Goal: Task Accomplishment & Management: Use online tool/utility

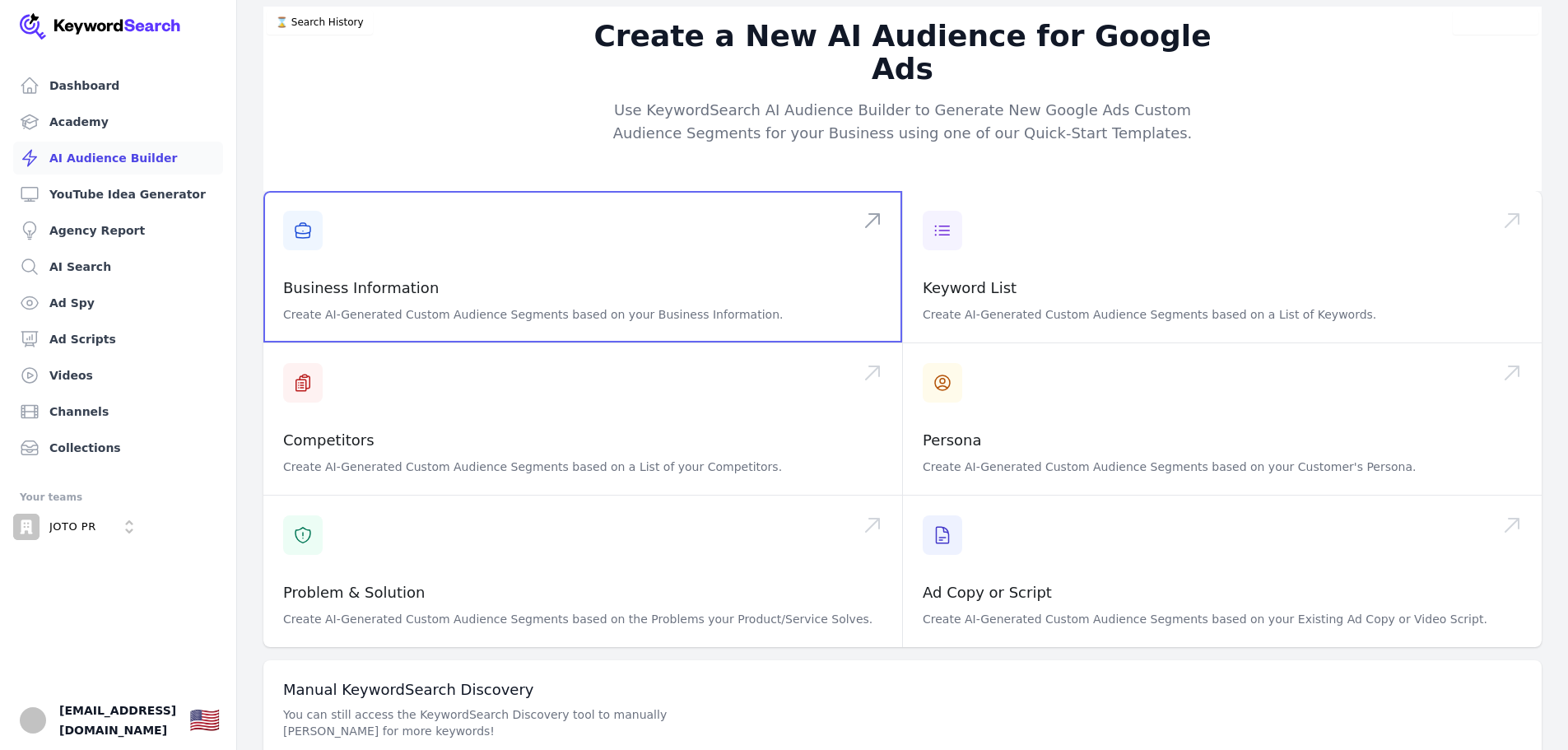
click at [377, 255] on span at bounding box center [583, 266] width 638 height 151
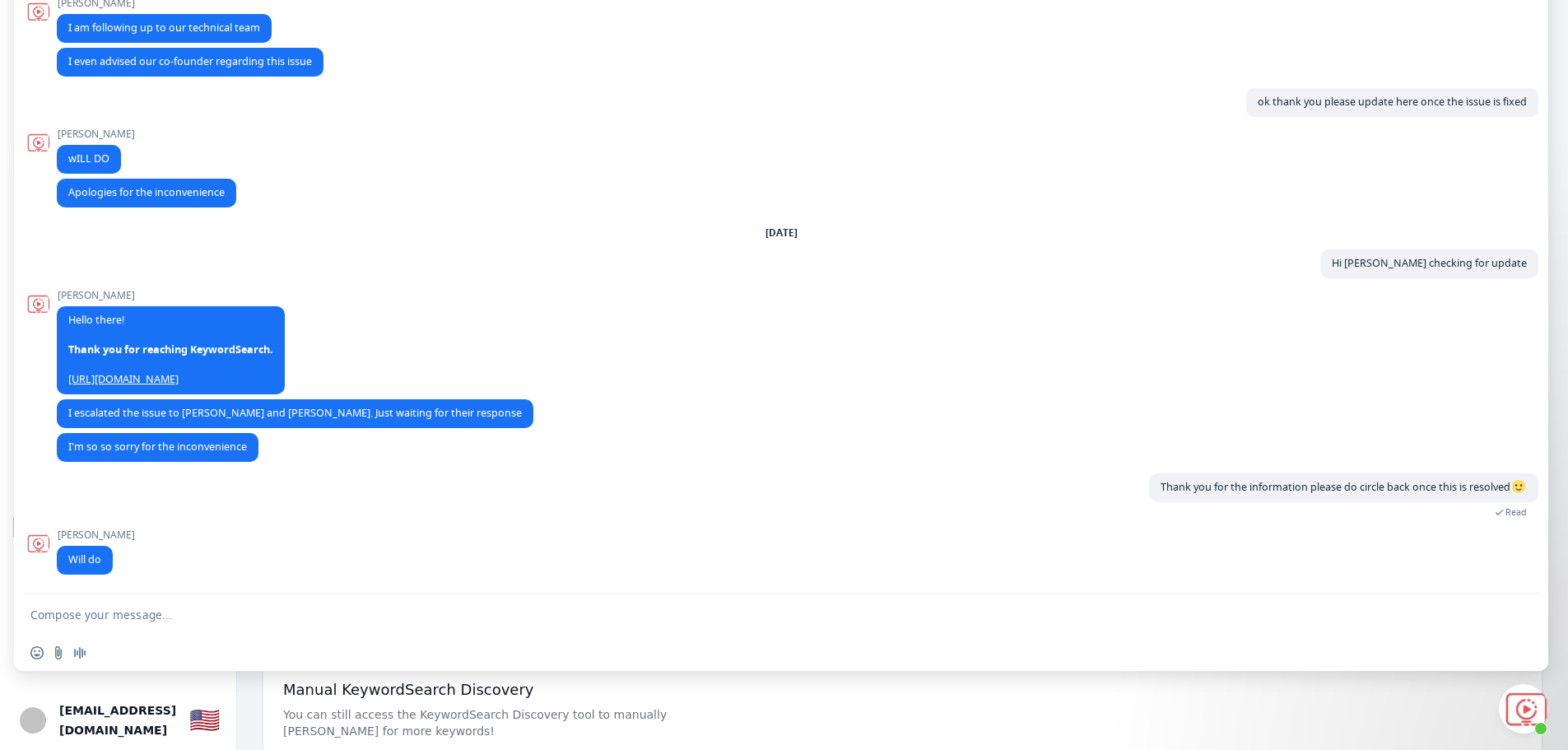
type textarea "Hi [PERSON_NAME],"
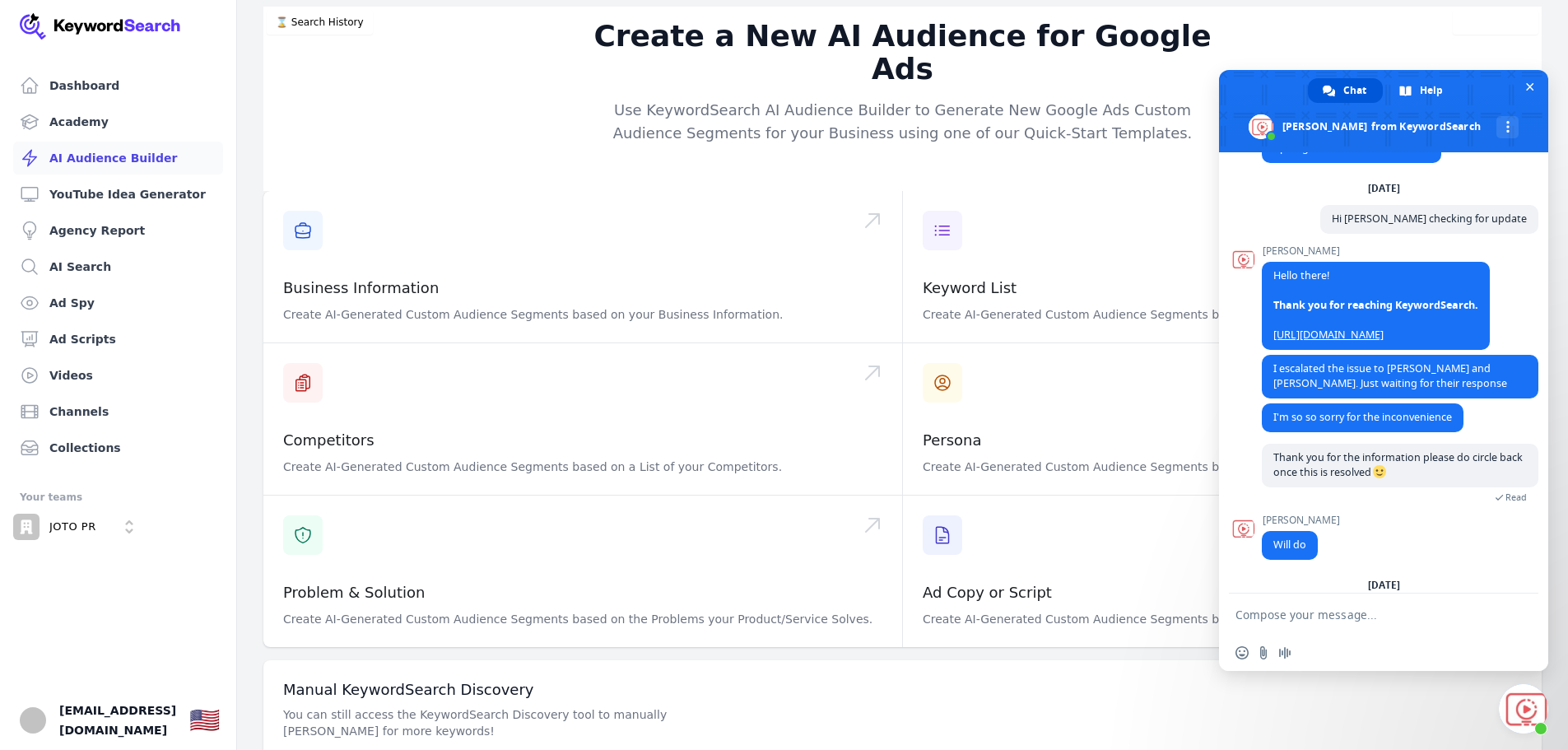
scroll to position [1716, 0]
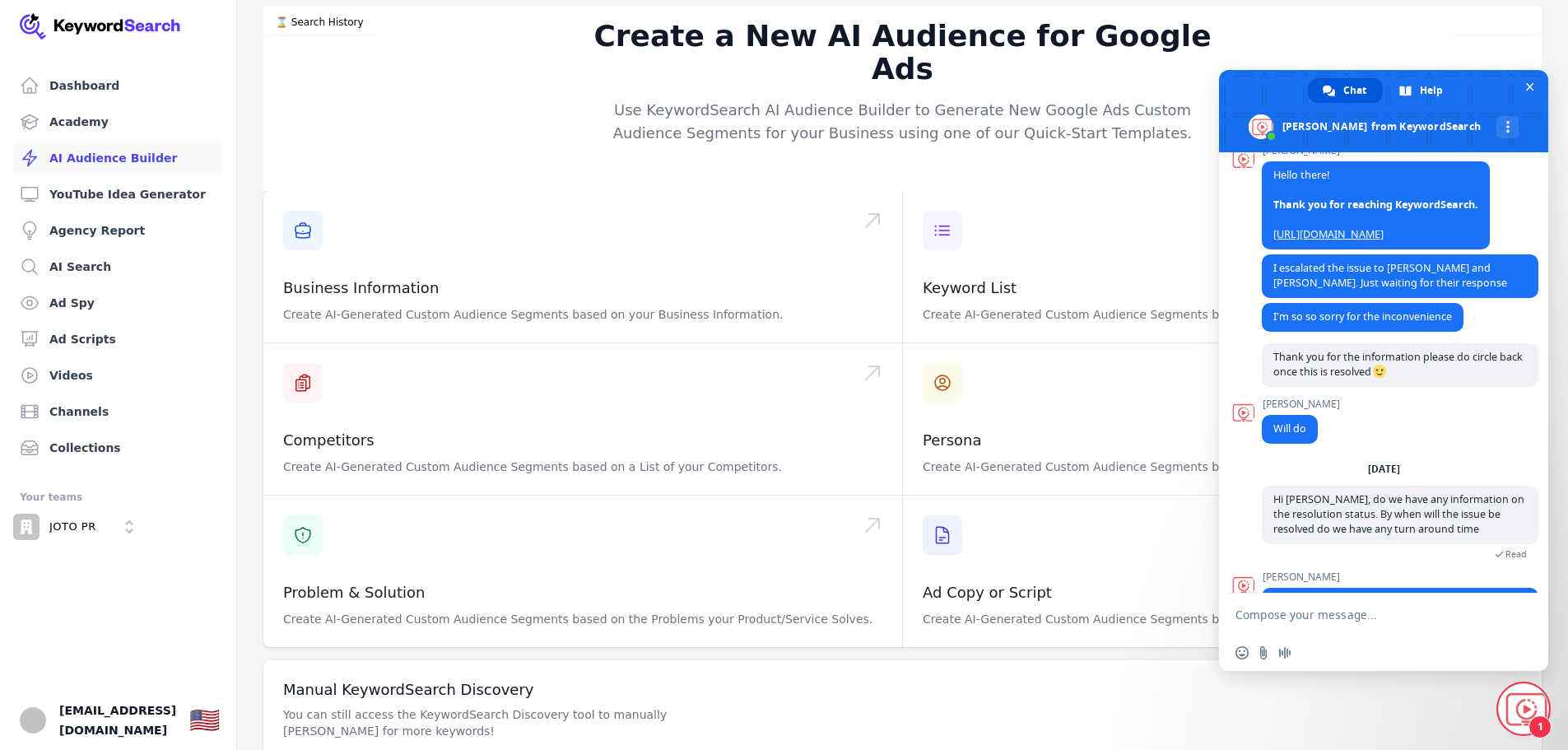
type textarea "Thank you for the response do we have a turnaround time"
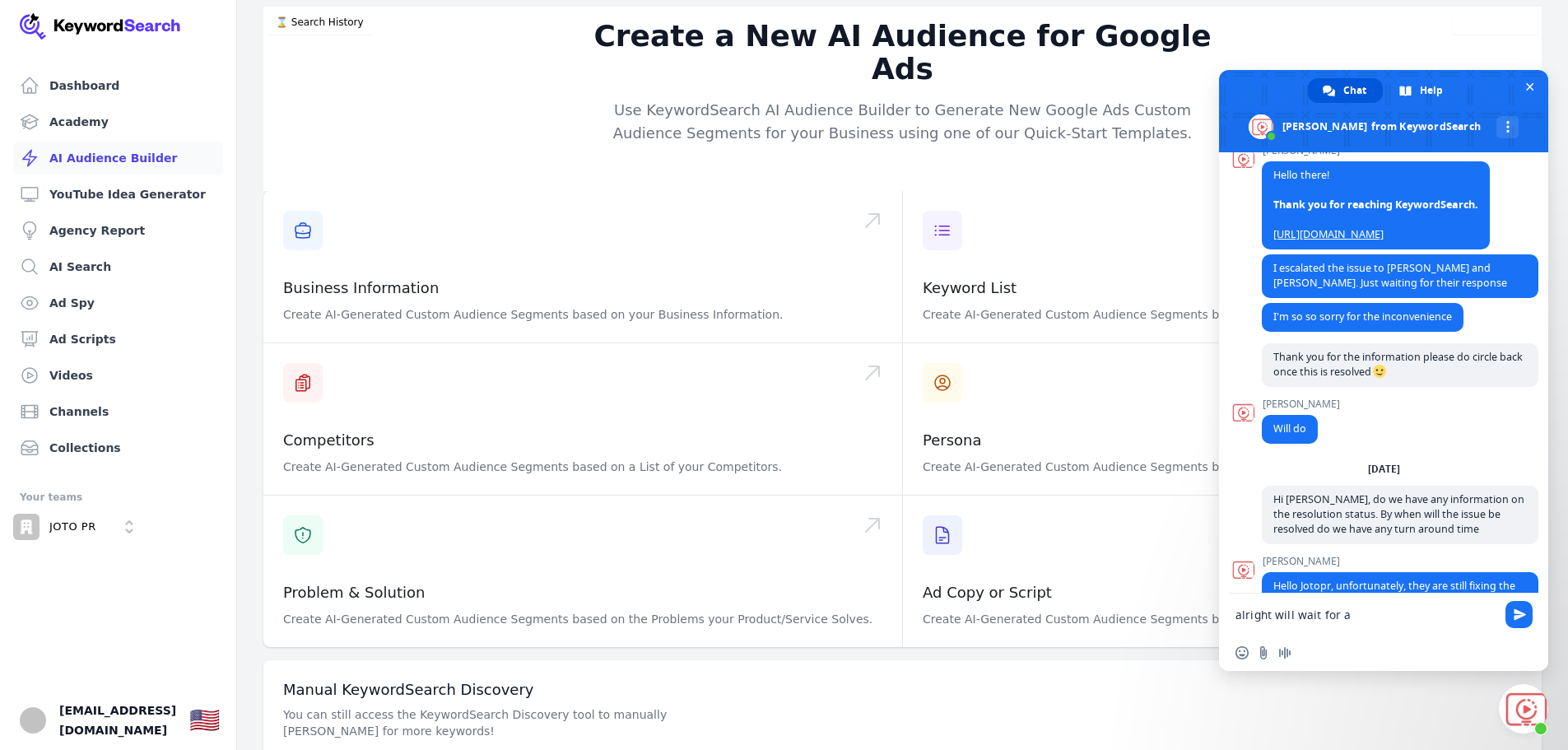
type textarea "alright"
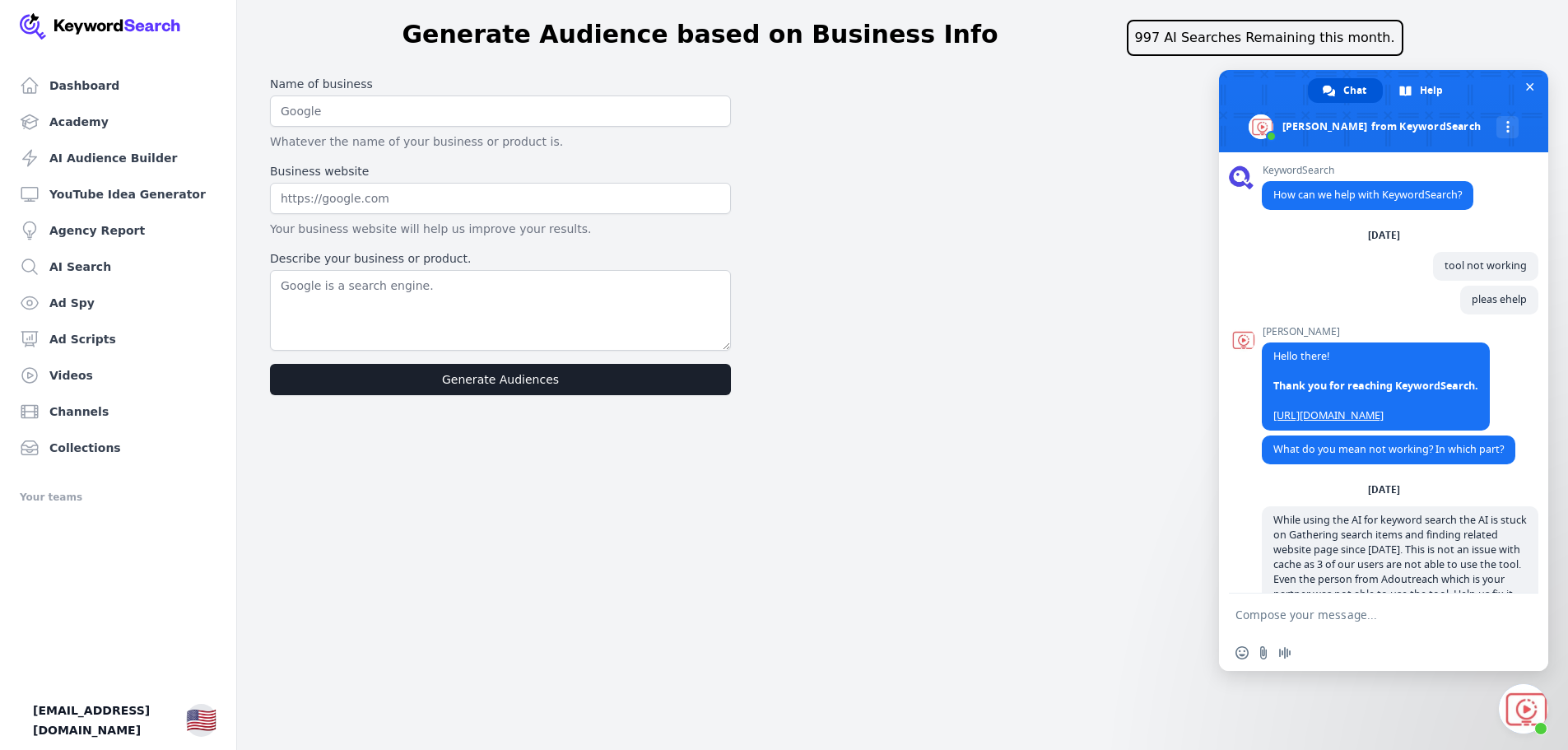
scroll to position [1616, 0]
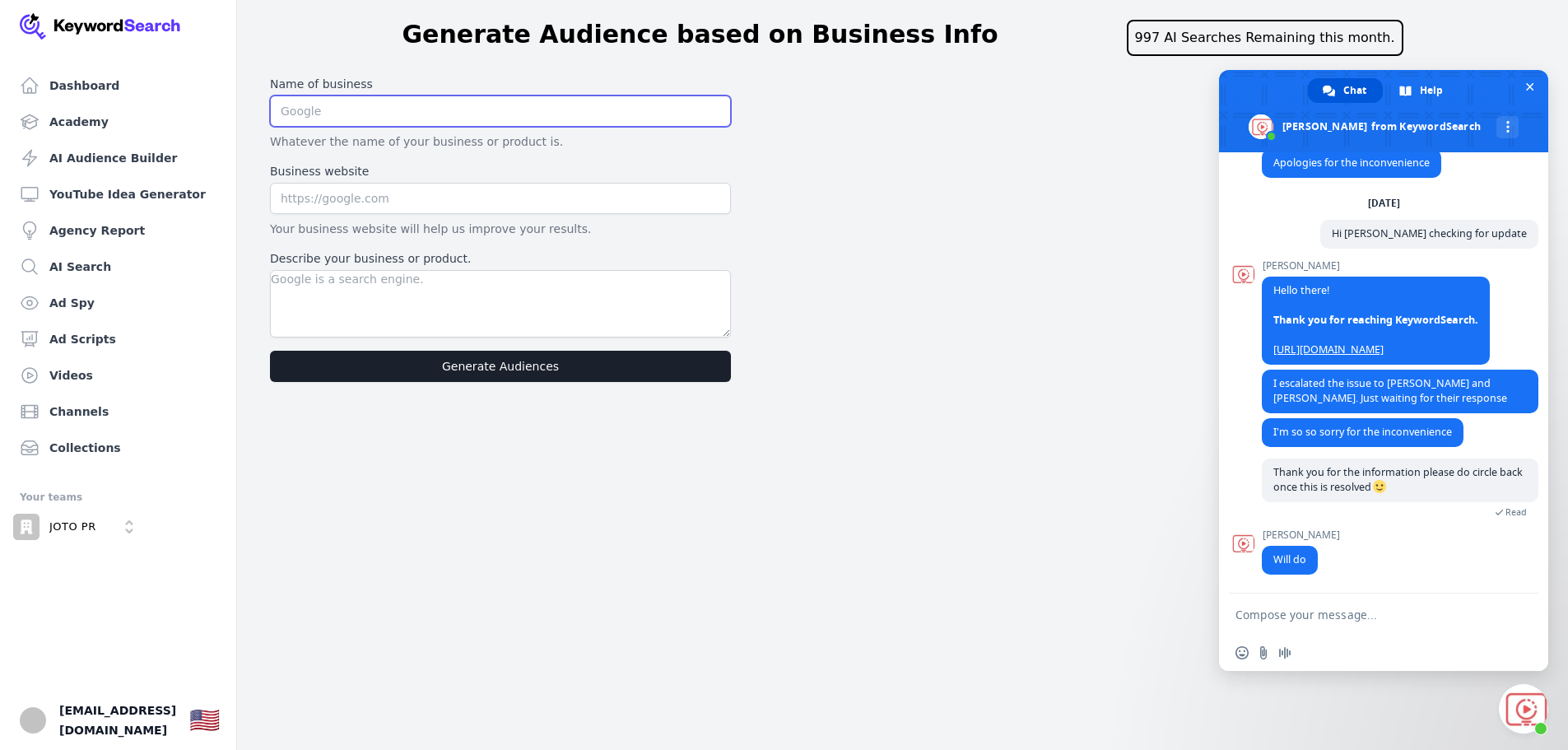
click at [370, 112] on input "text" at bounding box center [500, 111] width 461 height 31
type input "JOTO PR Disruptors"
click at [404, 191] on input "text" at bounding box center [500, 198] width 461 height 31
type input "www.jotopr.com"
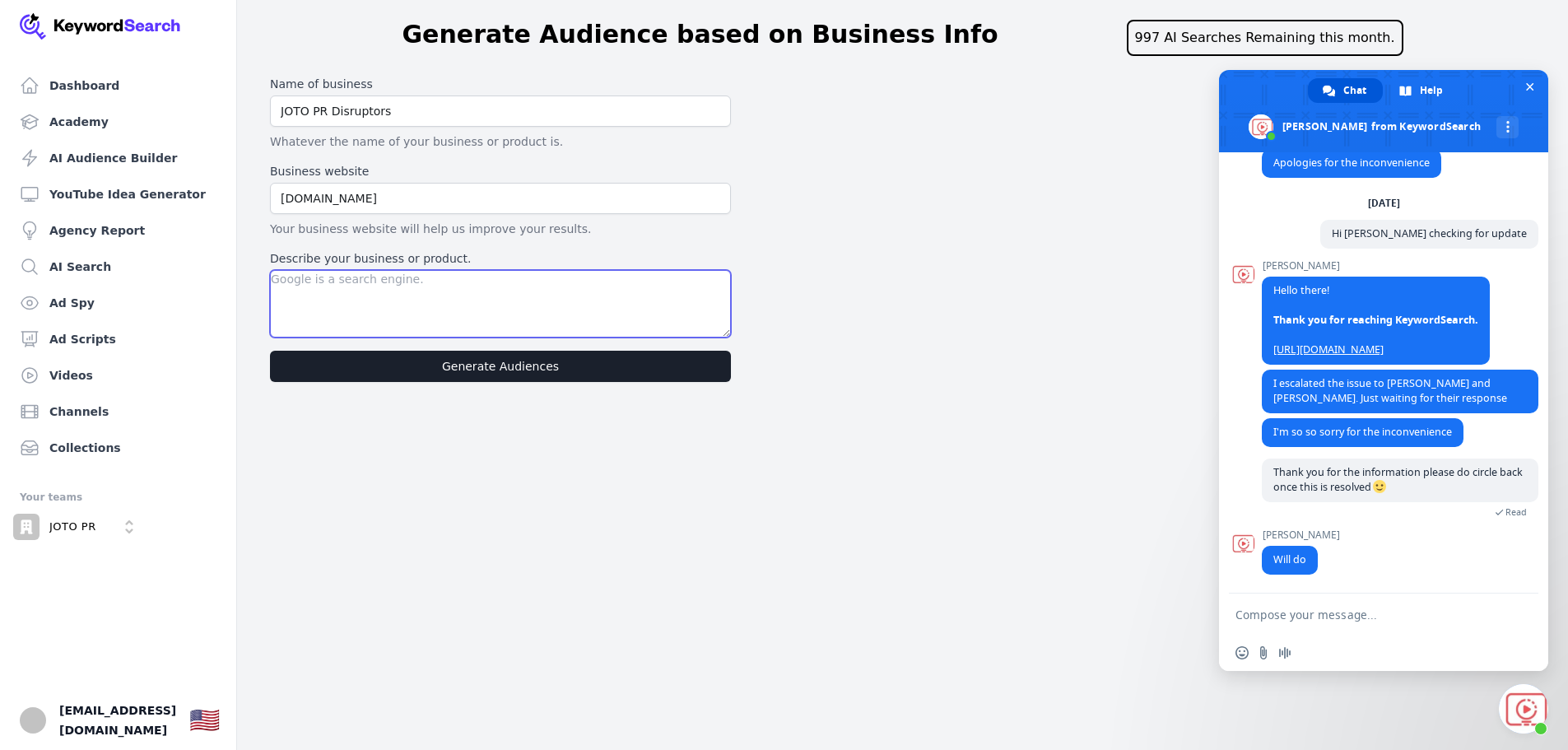
click at [527, 316] on textarea "Describe your business or product." at bounding box center [500, 303] width 461 height 67
type textarea "A Public realtion company which gives results and does not work on fluff"
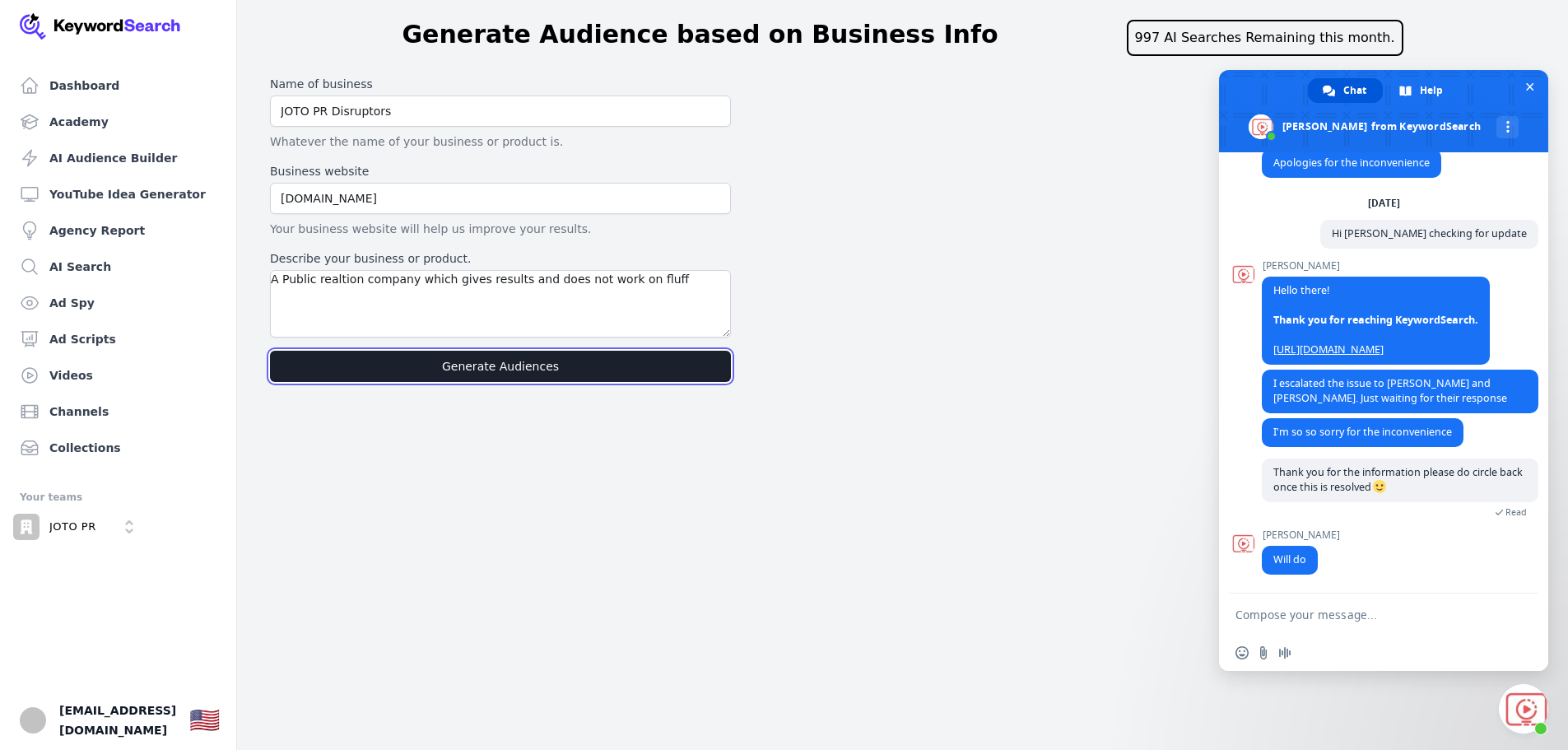
click at [544, 375] on button "Generate Audiences" at bounding box center [500, 366] width 461 height 31
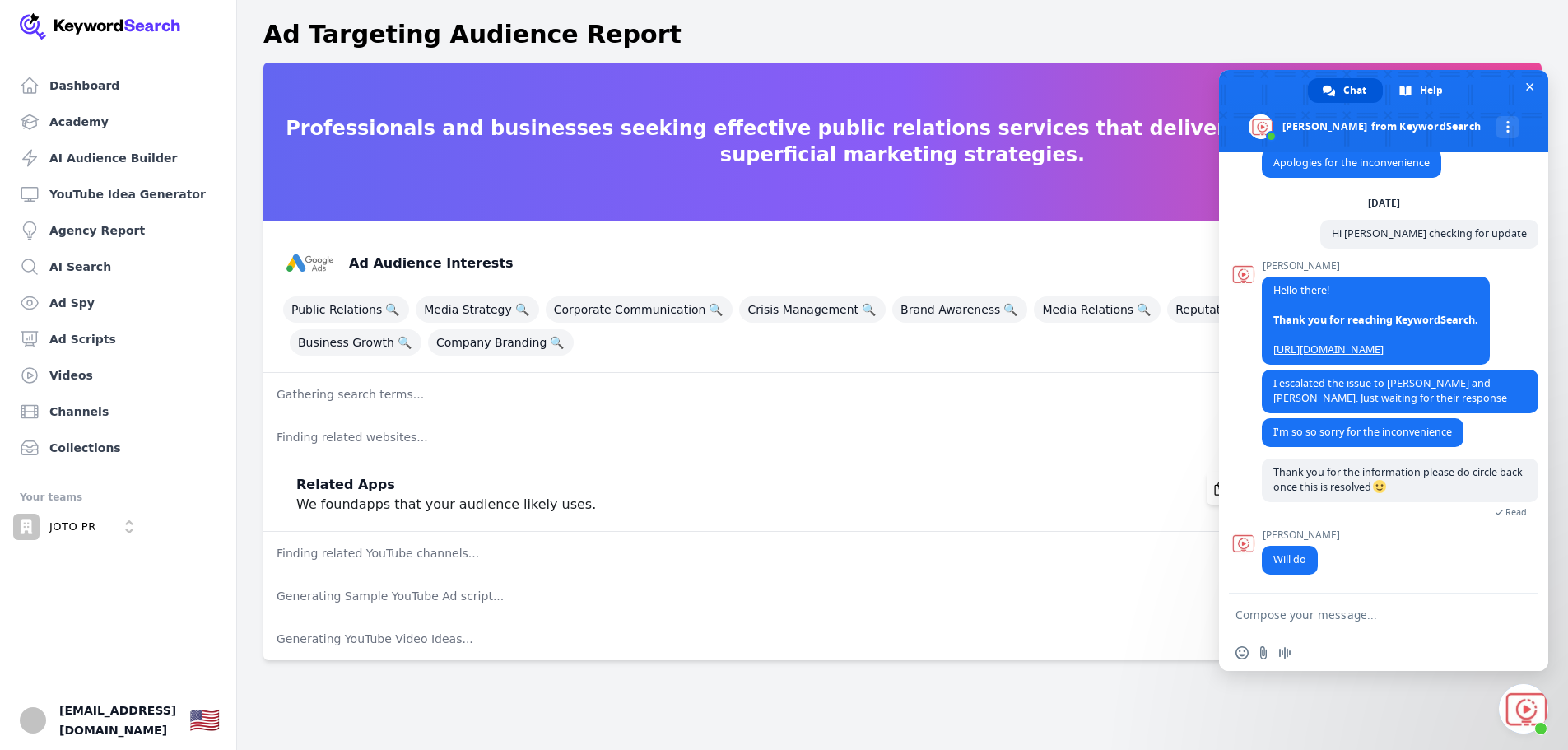
click at [1337, 605] on form at bounding box center [1365, 615] width 260 height 44
click at [1336, 623] on form at bounding box center [1365, 615] width 260 height 44
click at [1327, 614] on textarea "Compose your message..." at bounding box center [1365, 615] width 260 height 14
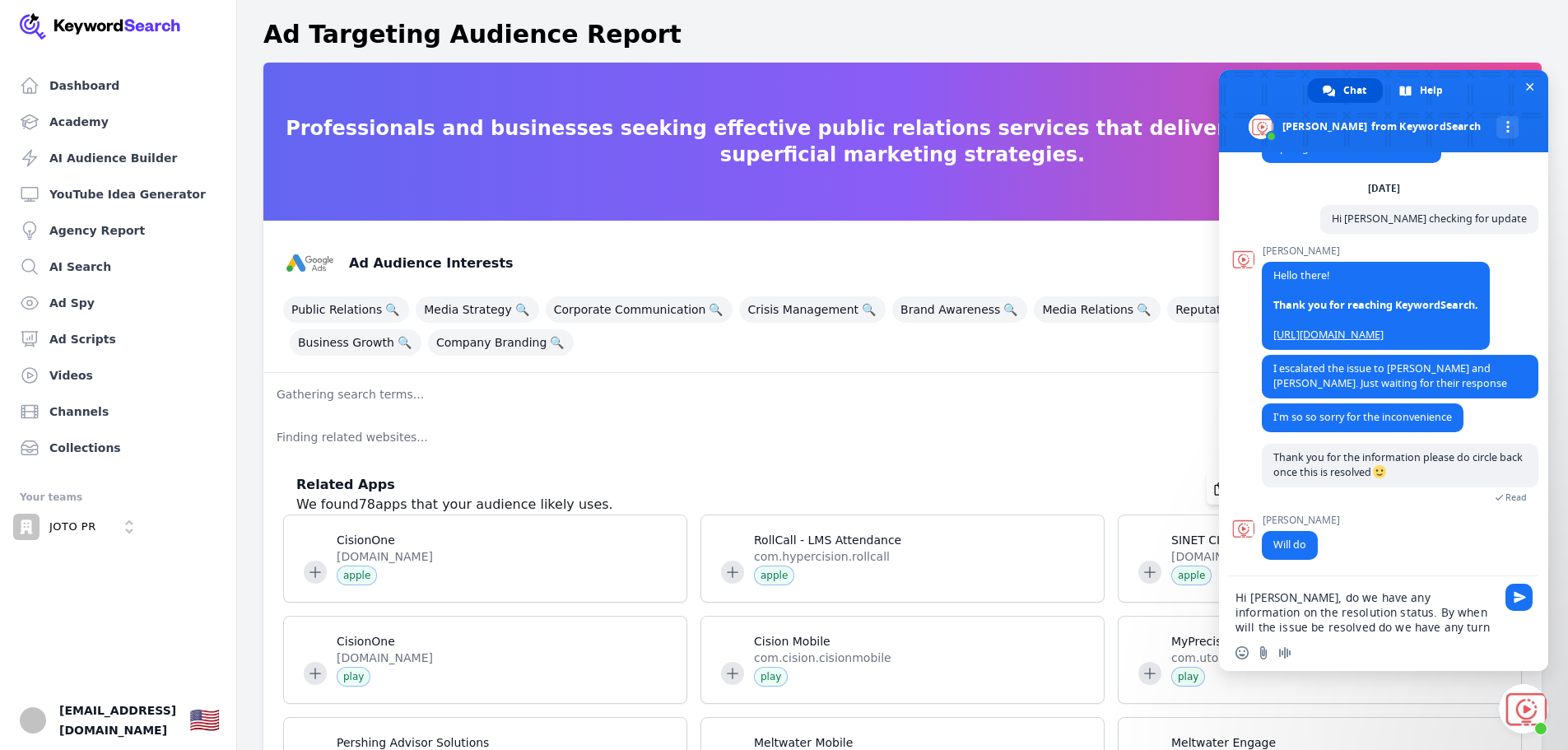
type textarea "Hi [PERSON_NAME], do we have any information on the resolution status. By when …"
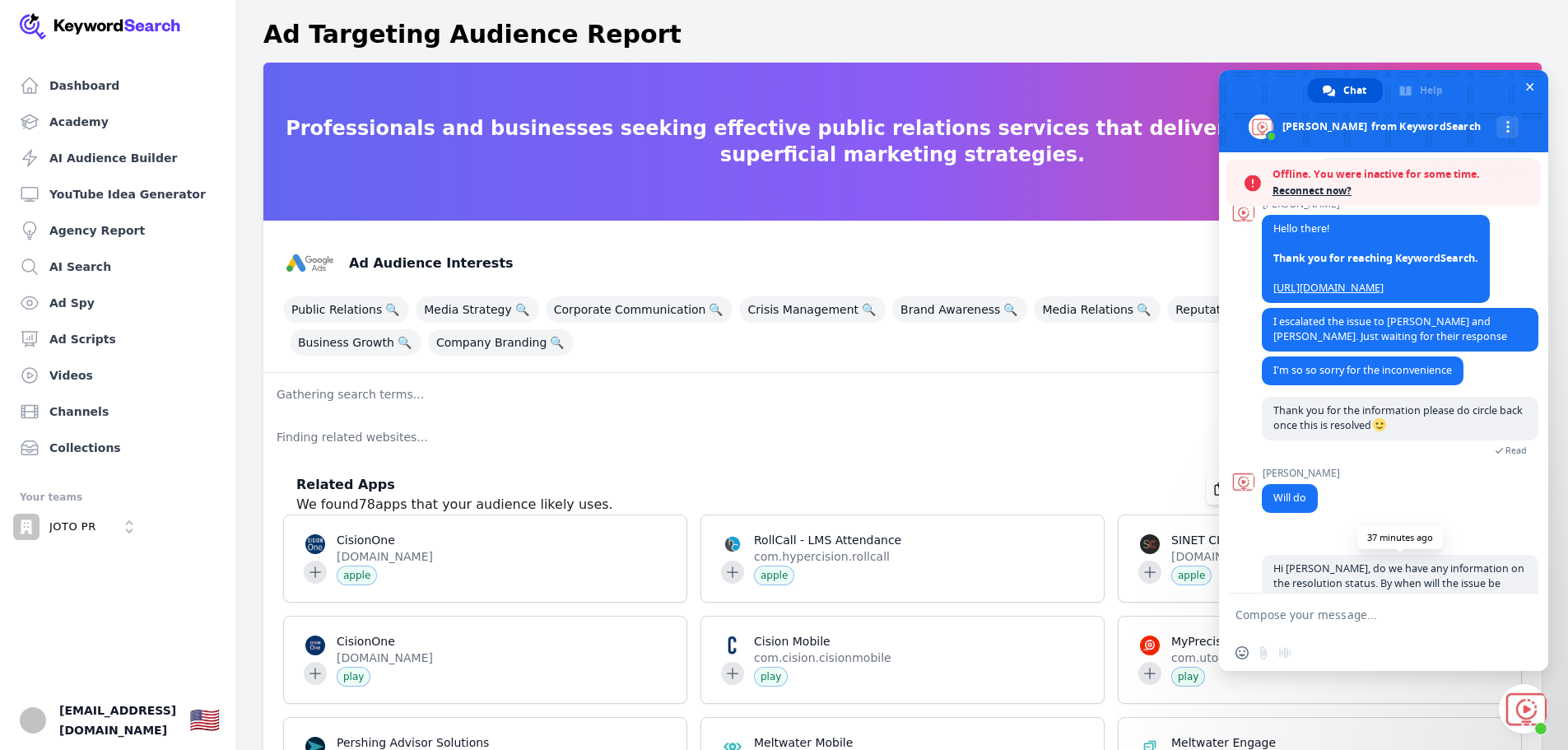
scroll to position [1770, 0]
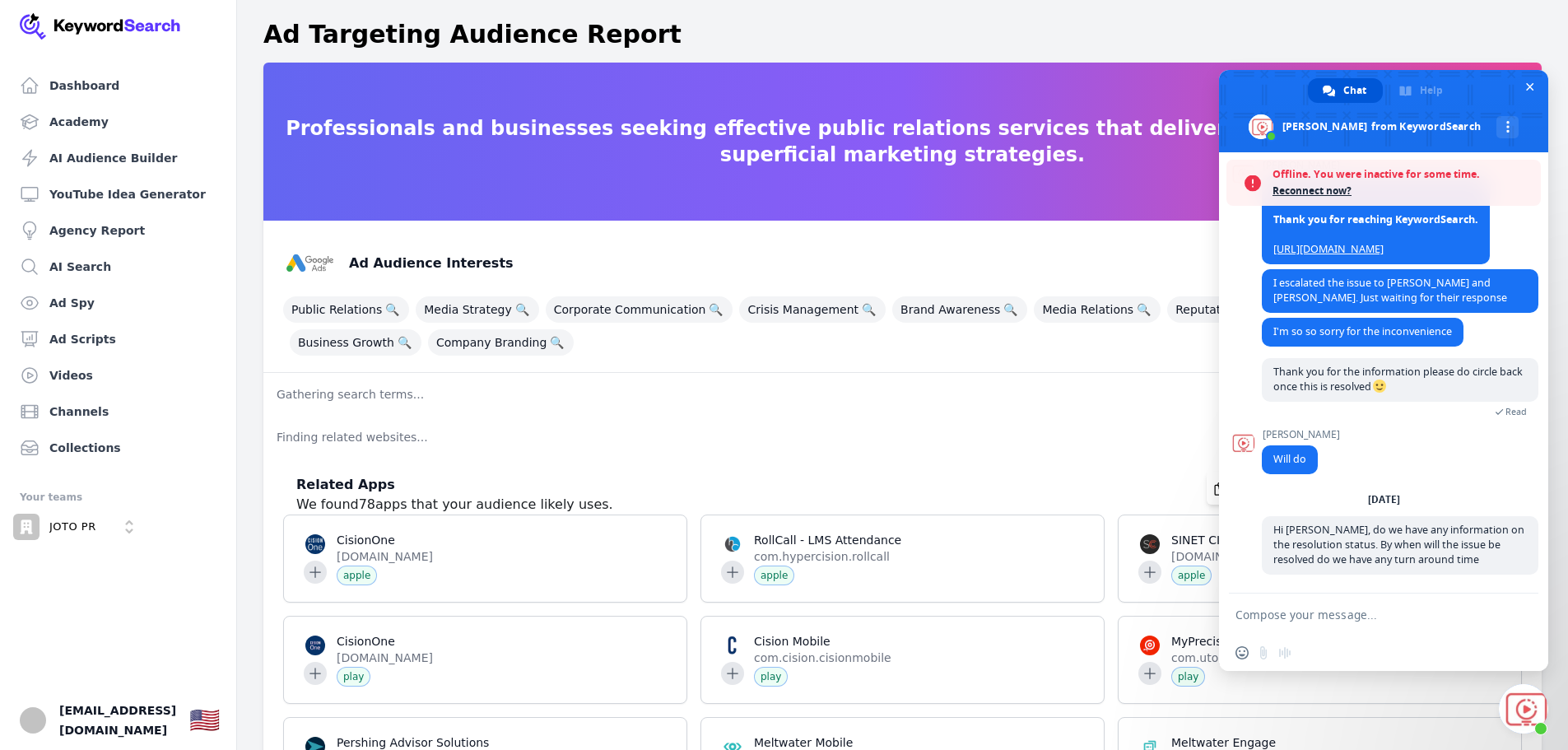
click at [1327, 185] on span "Reconnect now?" at bounding box center [1402, 191] width 260 height 16
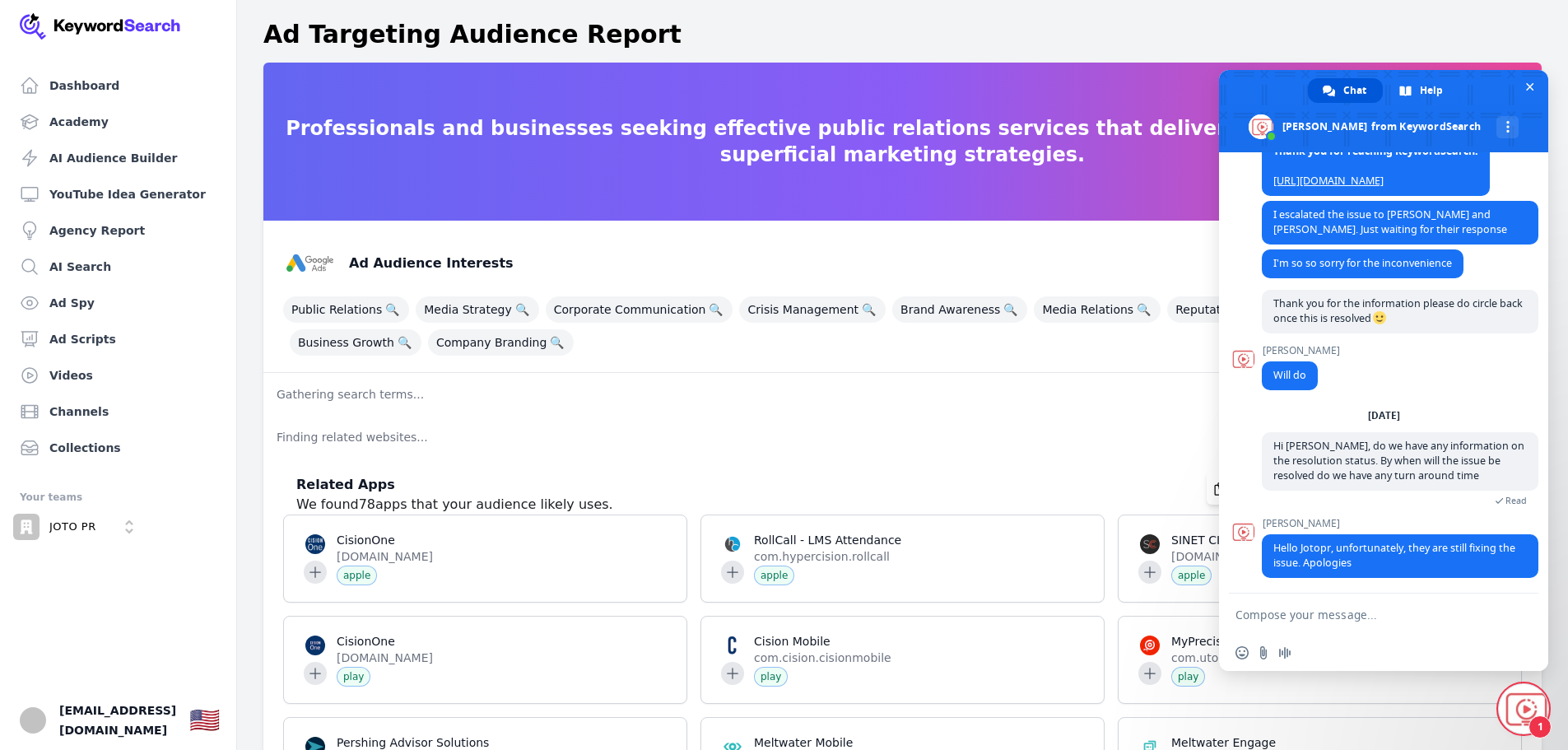
scroll to position [1788, 0]
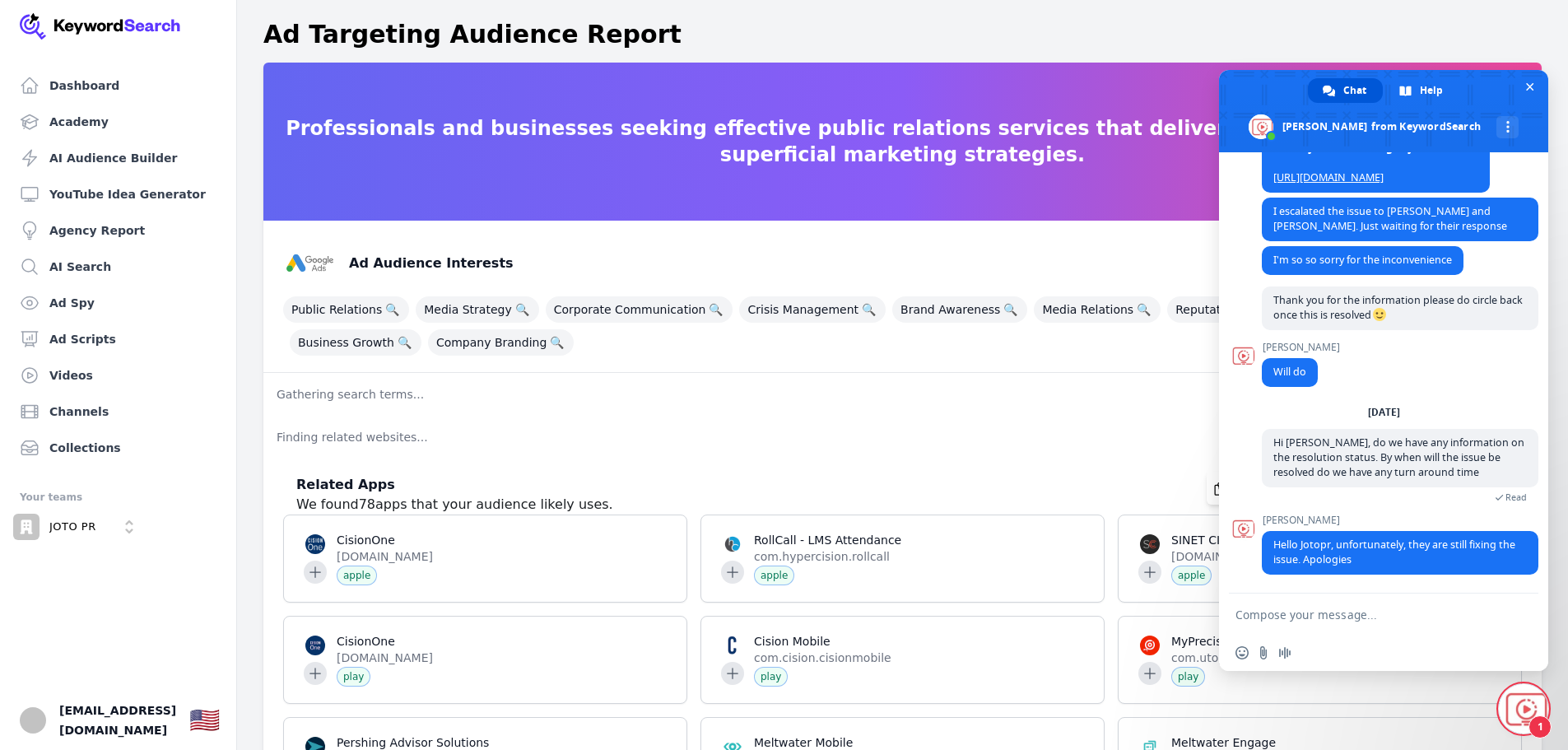
click at [1300, 619] on textarea "Compose your message..." at bounding box center [1365, 615] width 260 height 14
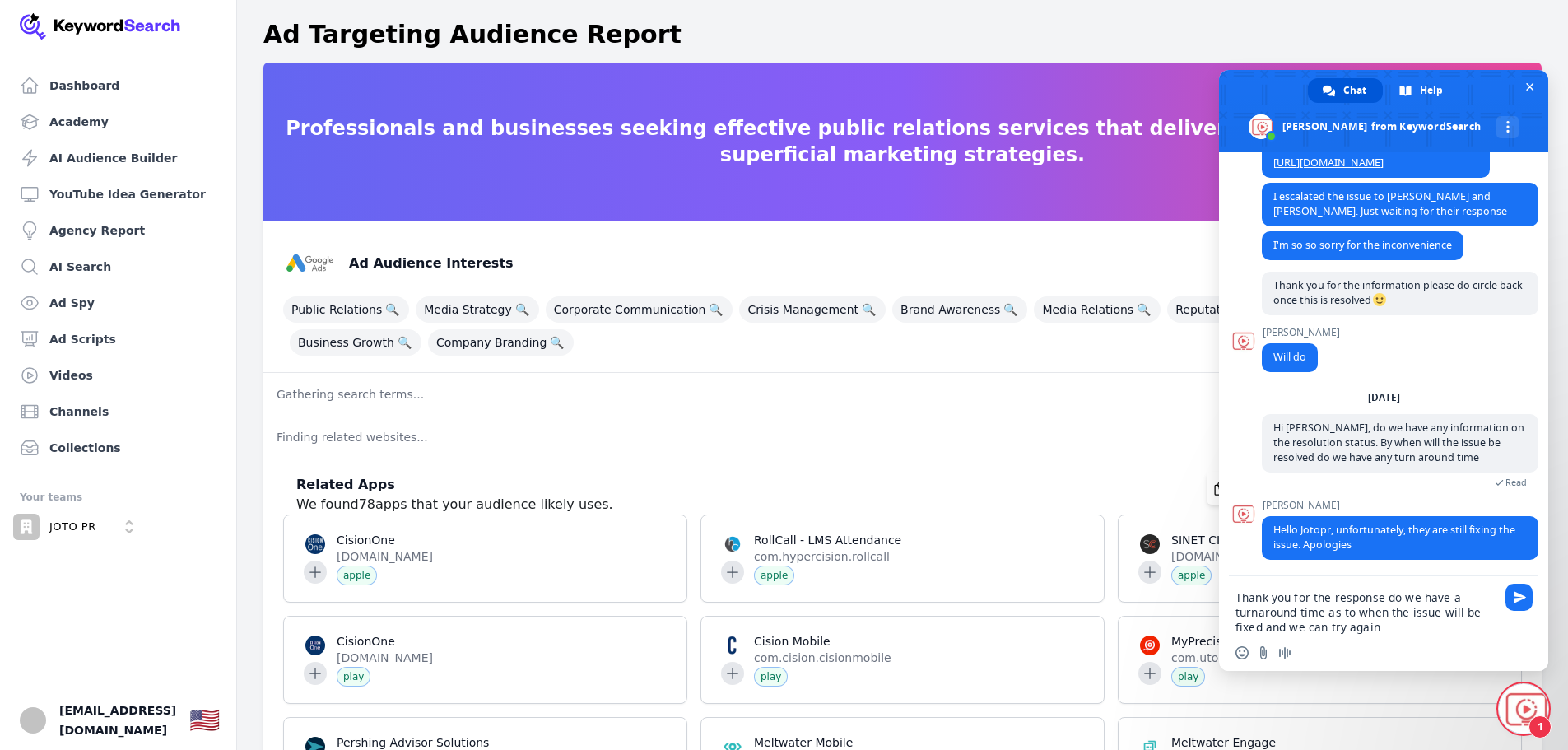
type textarea "Thank you for the response do we have a turnaround time as to when the issue wi…"
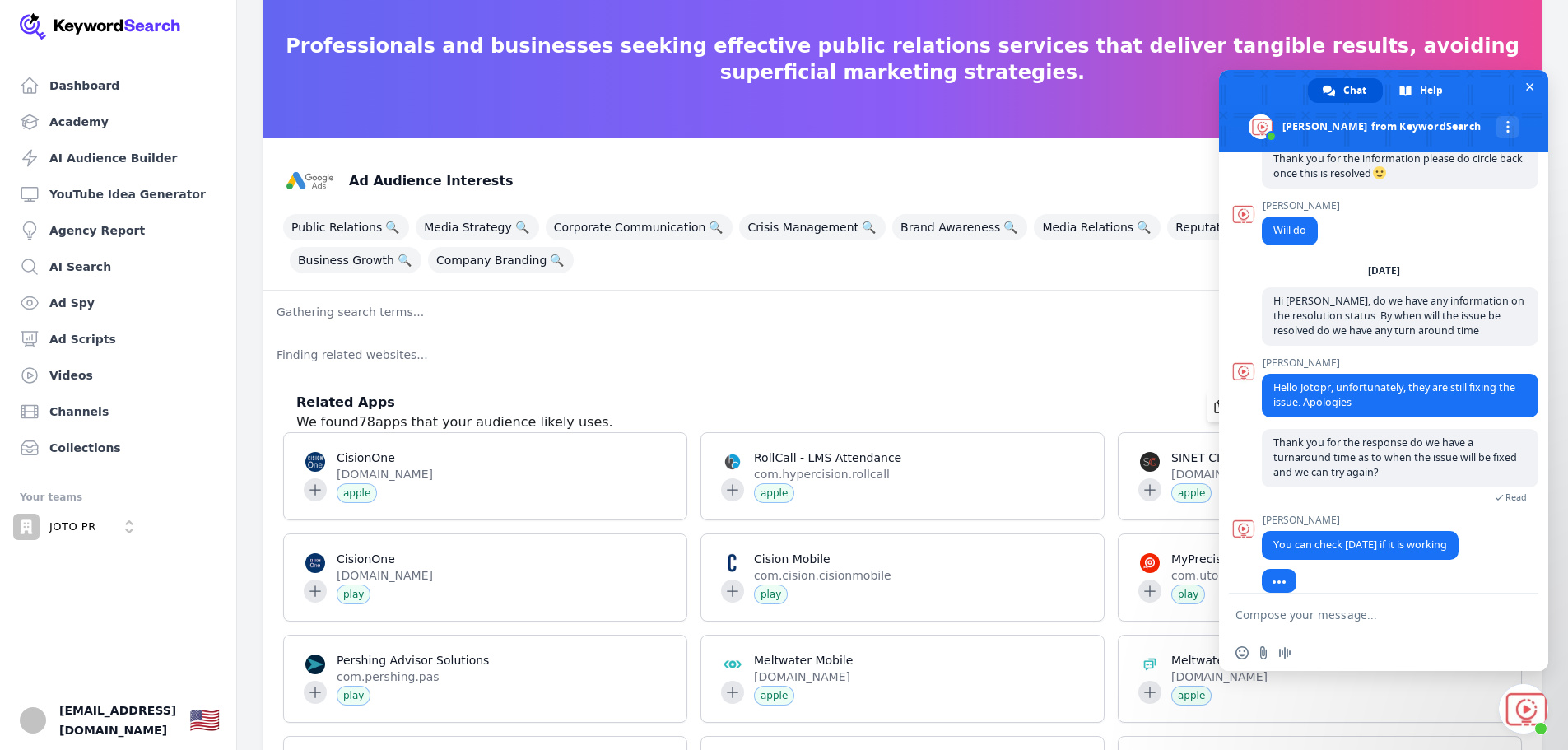
scroll to position [1947, 0]
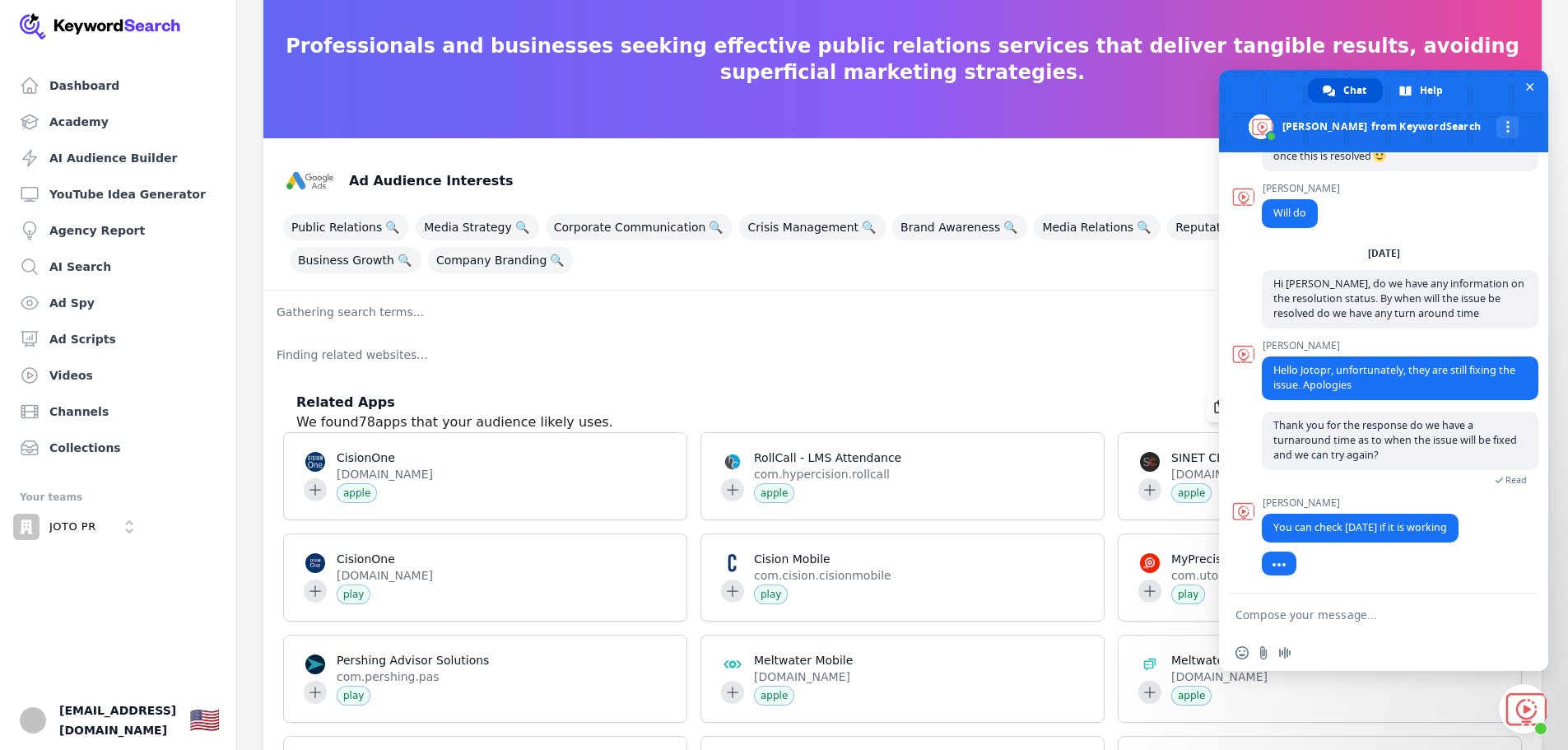
click at [1313, 615] on textarea "Compose your message..." at bounding box center [1365, 615] width 260 height 14
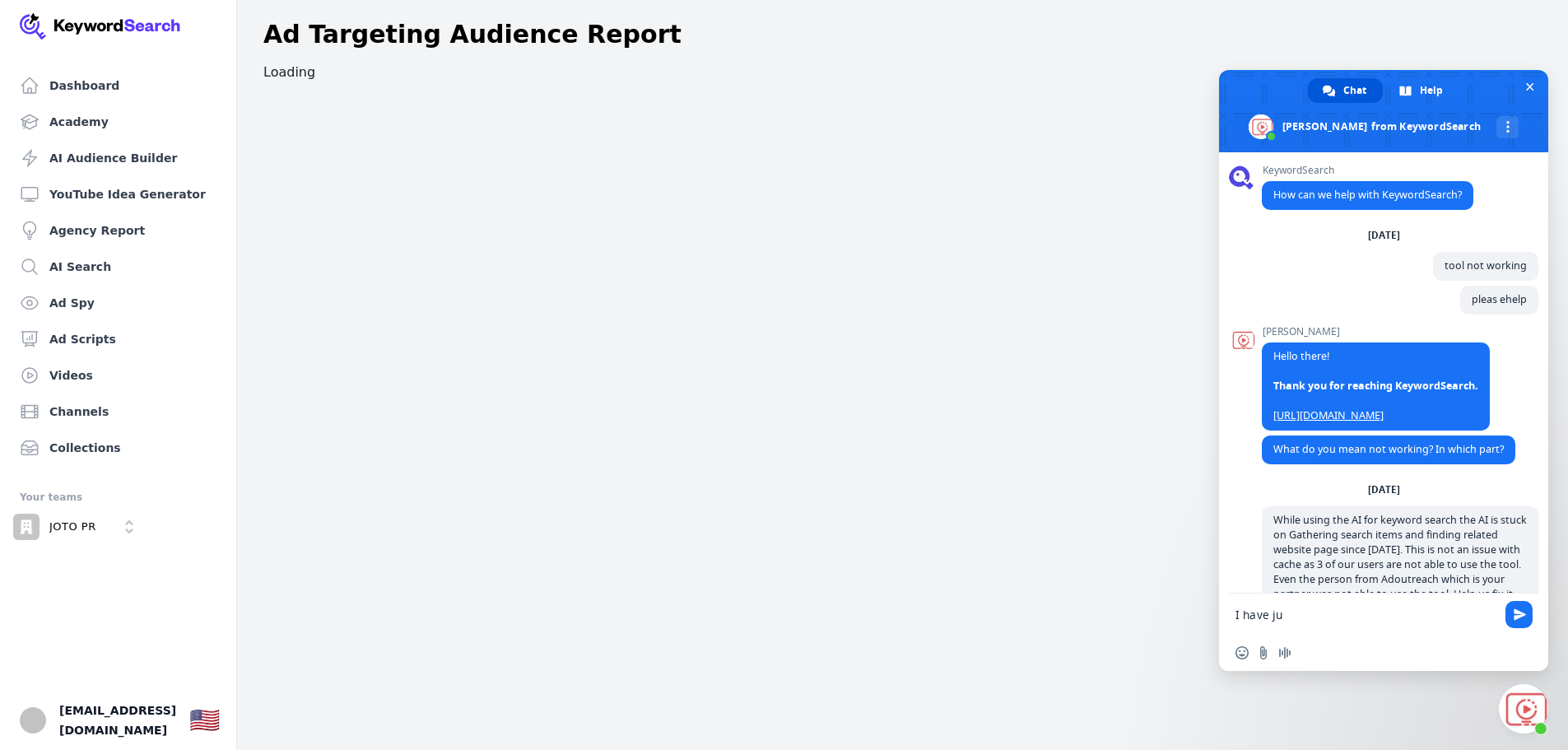
scroll to position [1963, 0]
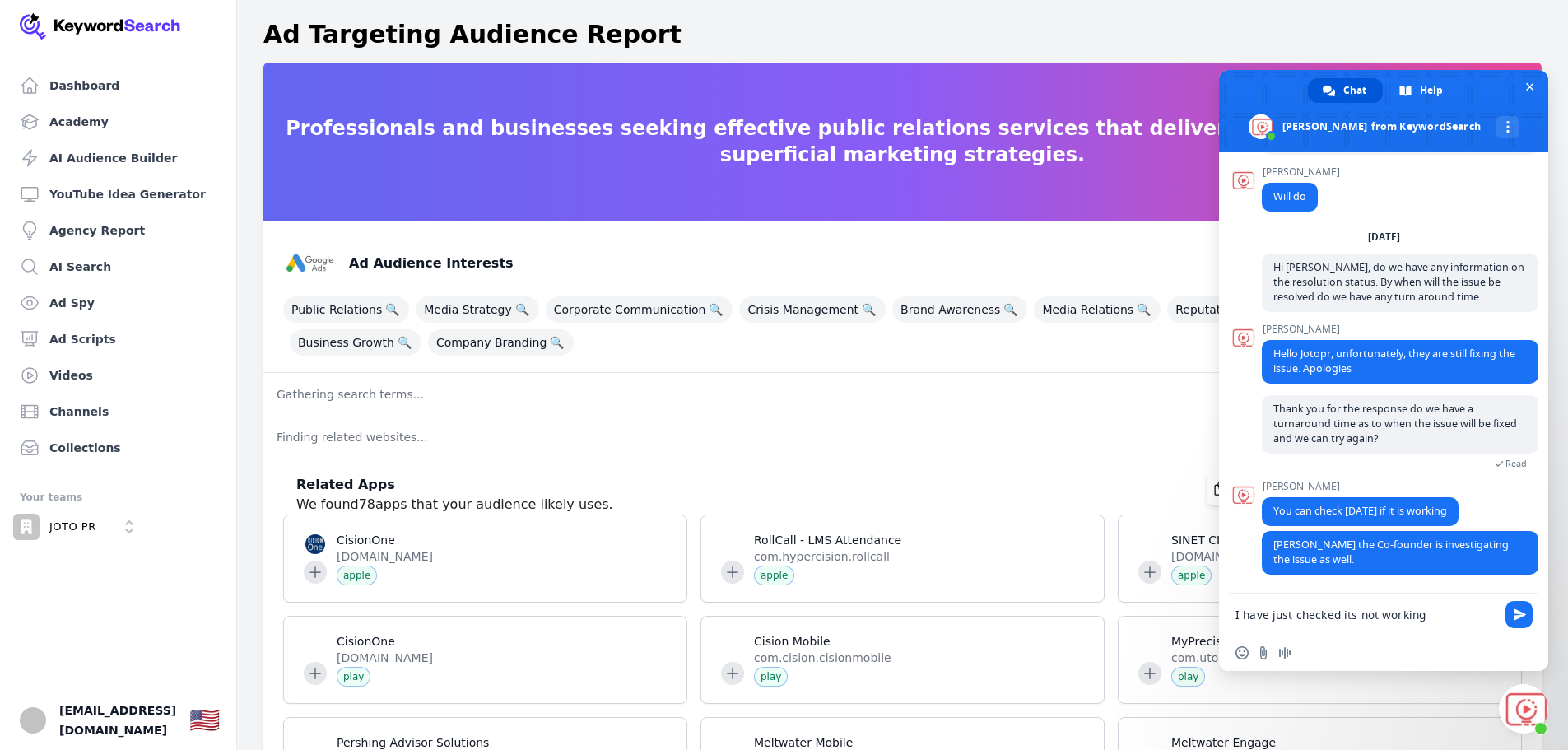
type textarea "I have just checked its not working"
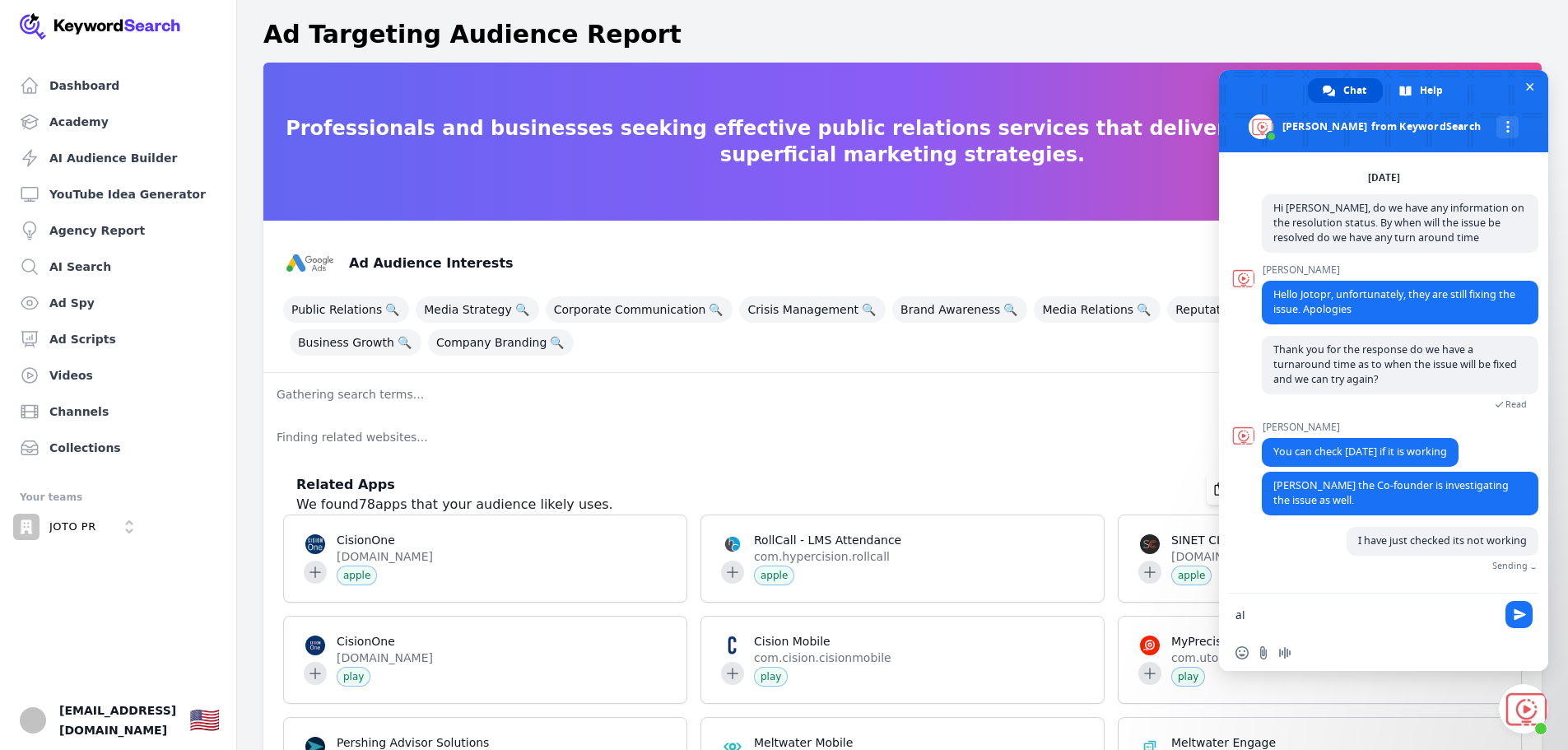
scroll to position [2004, 0]
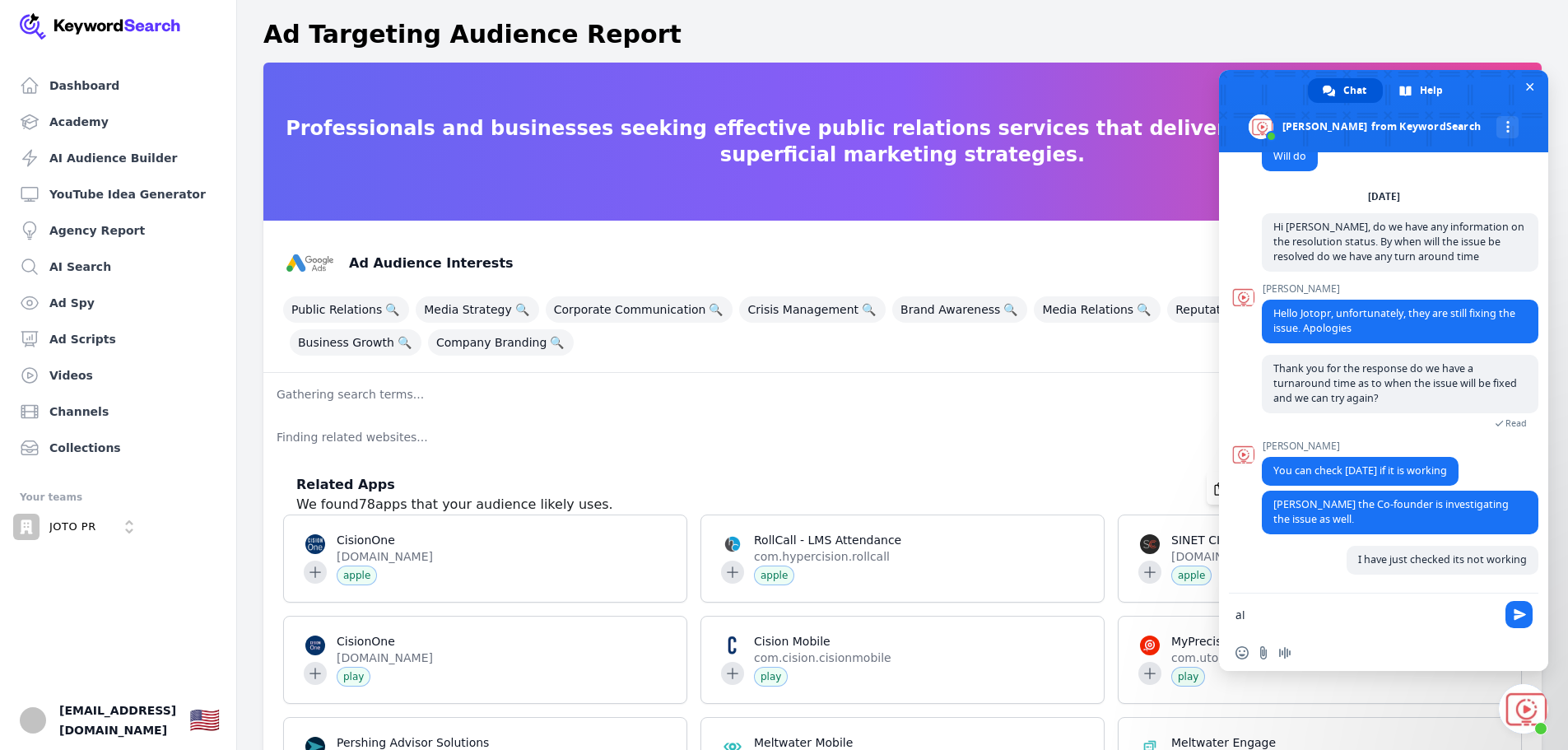
type textarea "a"
type textarea "alright will wait for a resolution from you th"
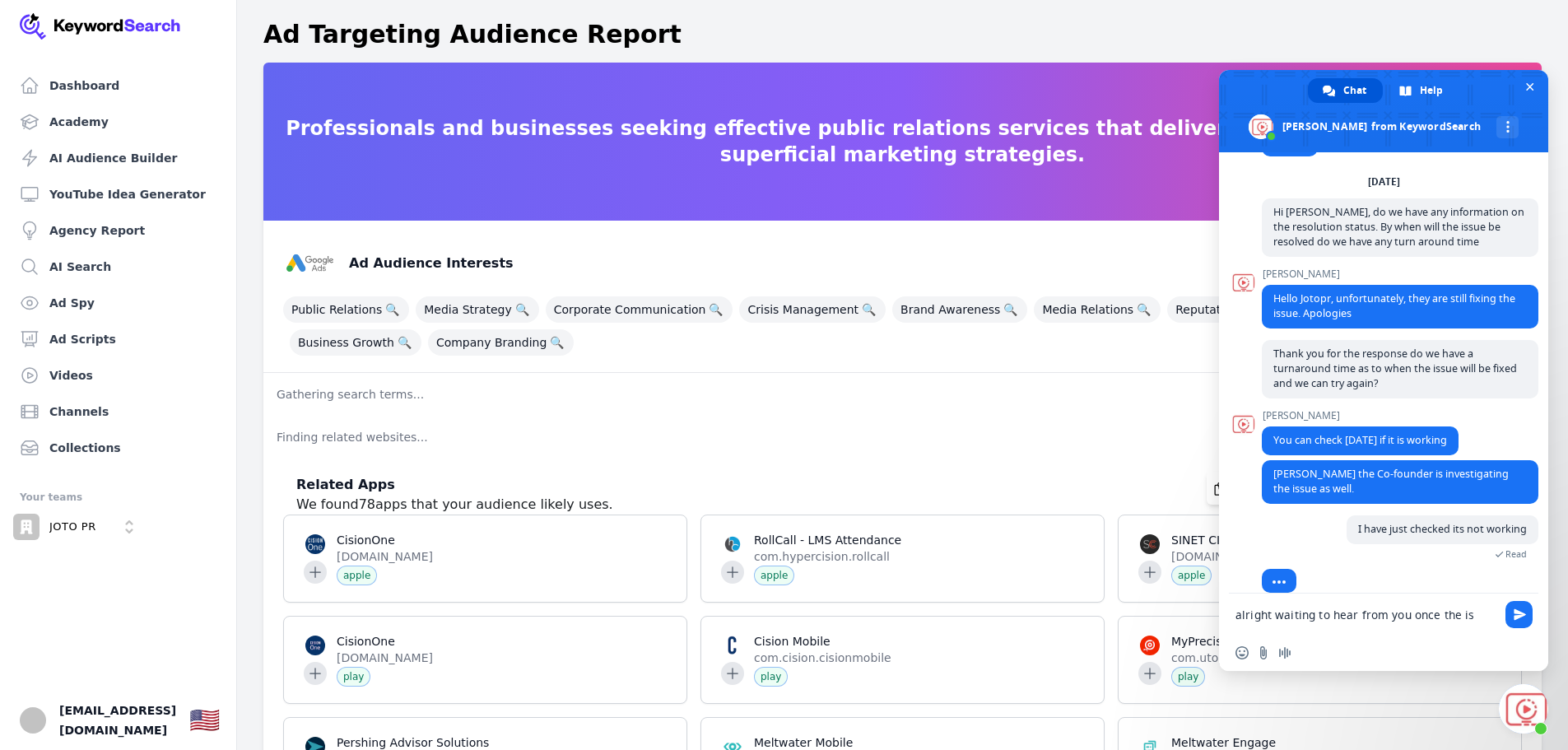
scroll to position [2036, 0]
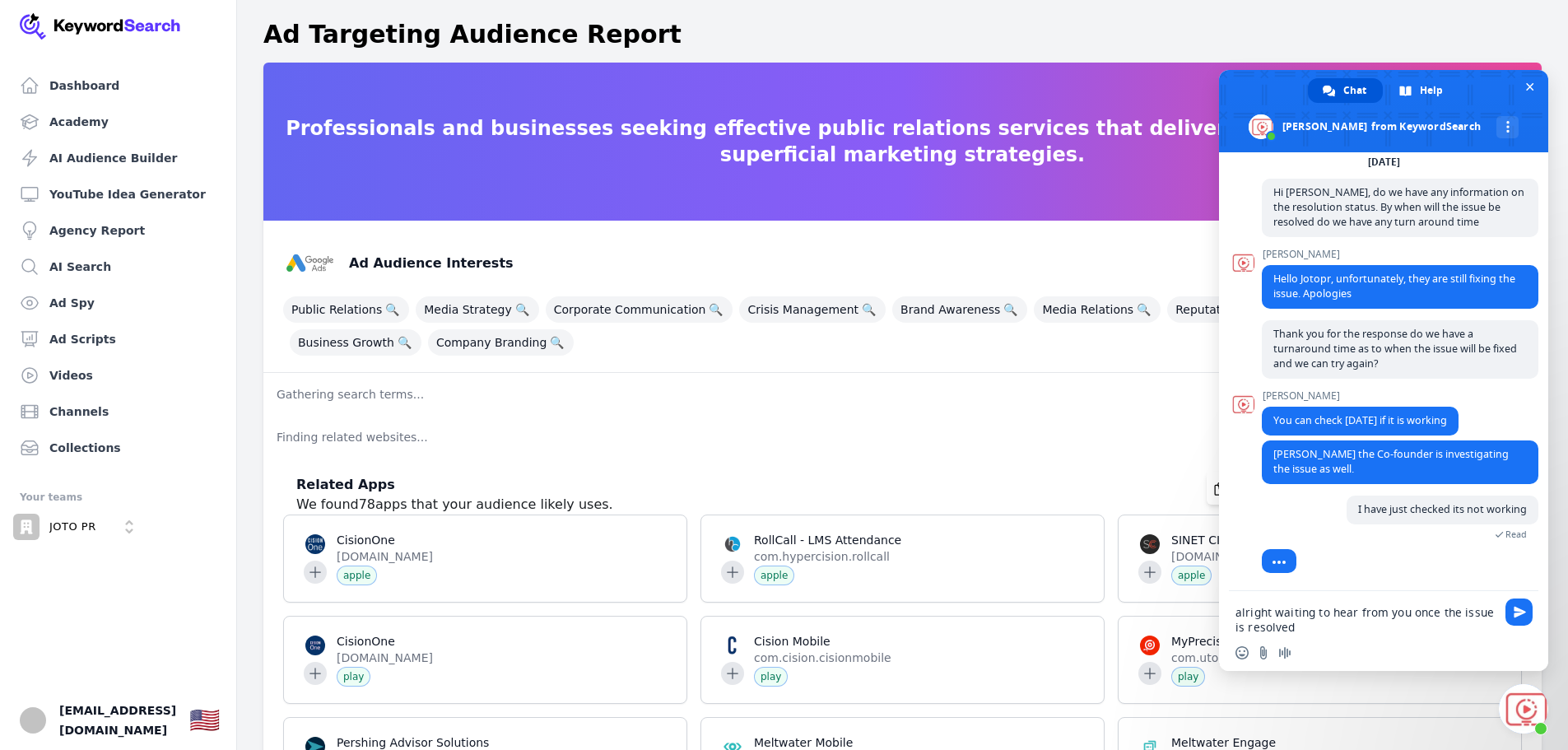
type textarea "alright waiting to hear from you once the issue is resolved"
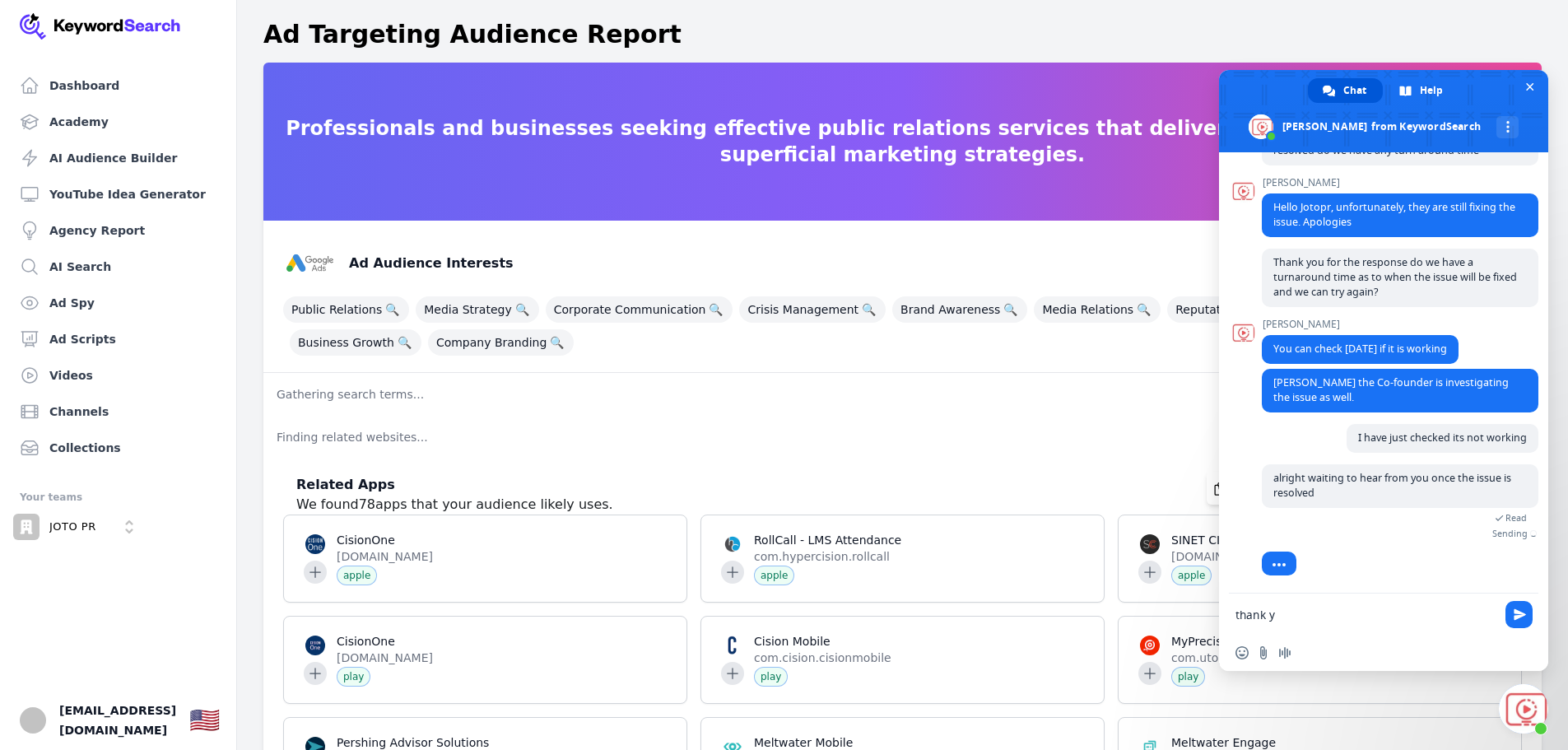
scroll to position [2085, 0]
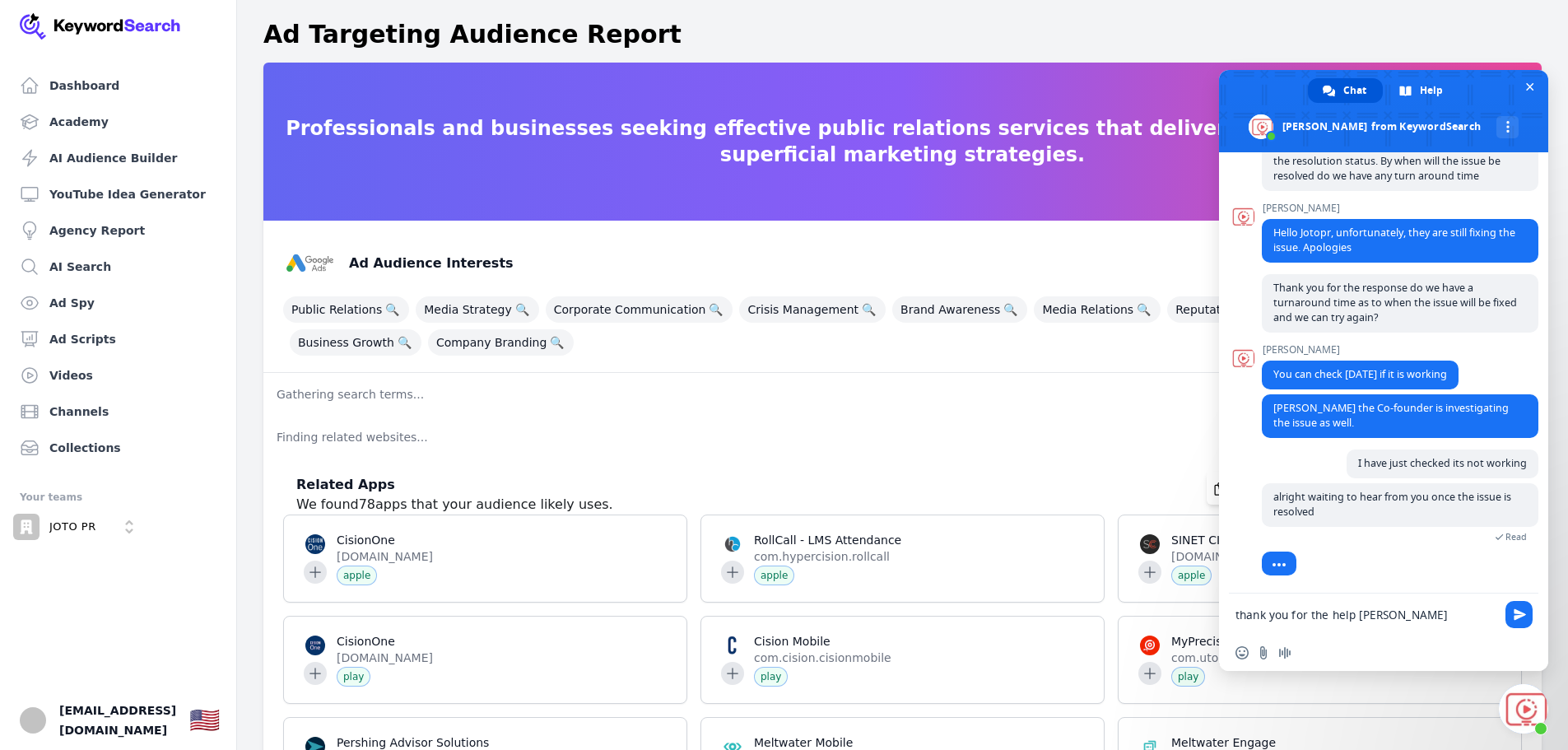
type textarea "thank you for the help [PERSON_NAME]"
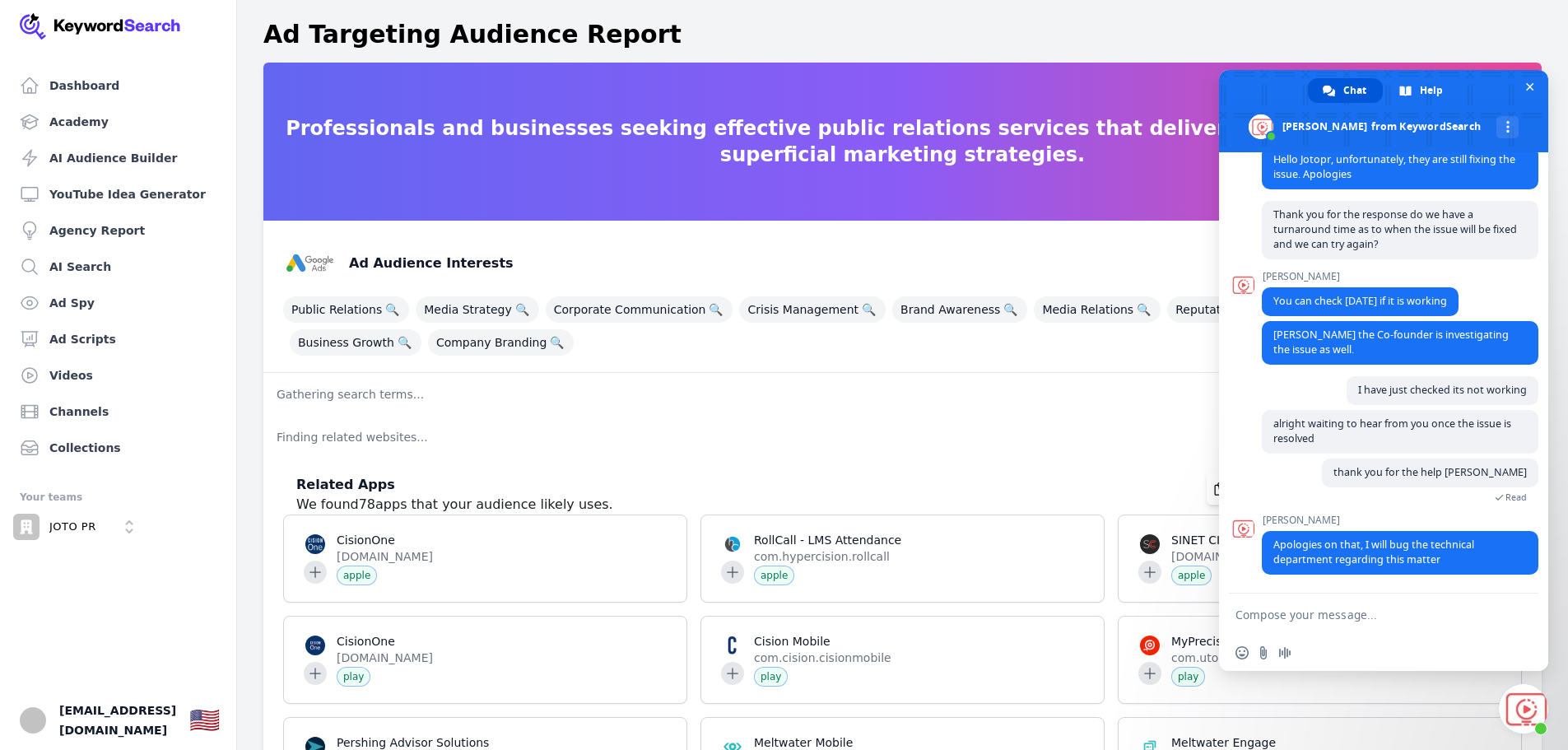
scroll to position [2190, 0]
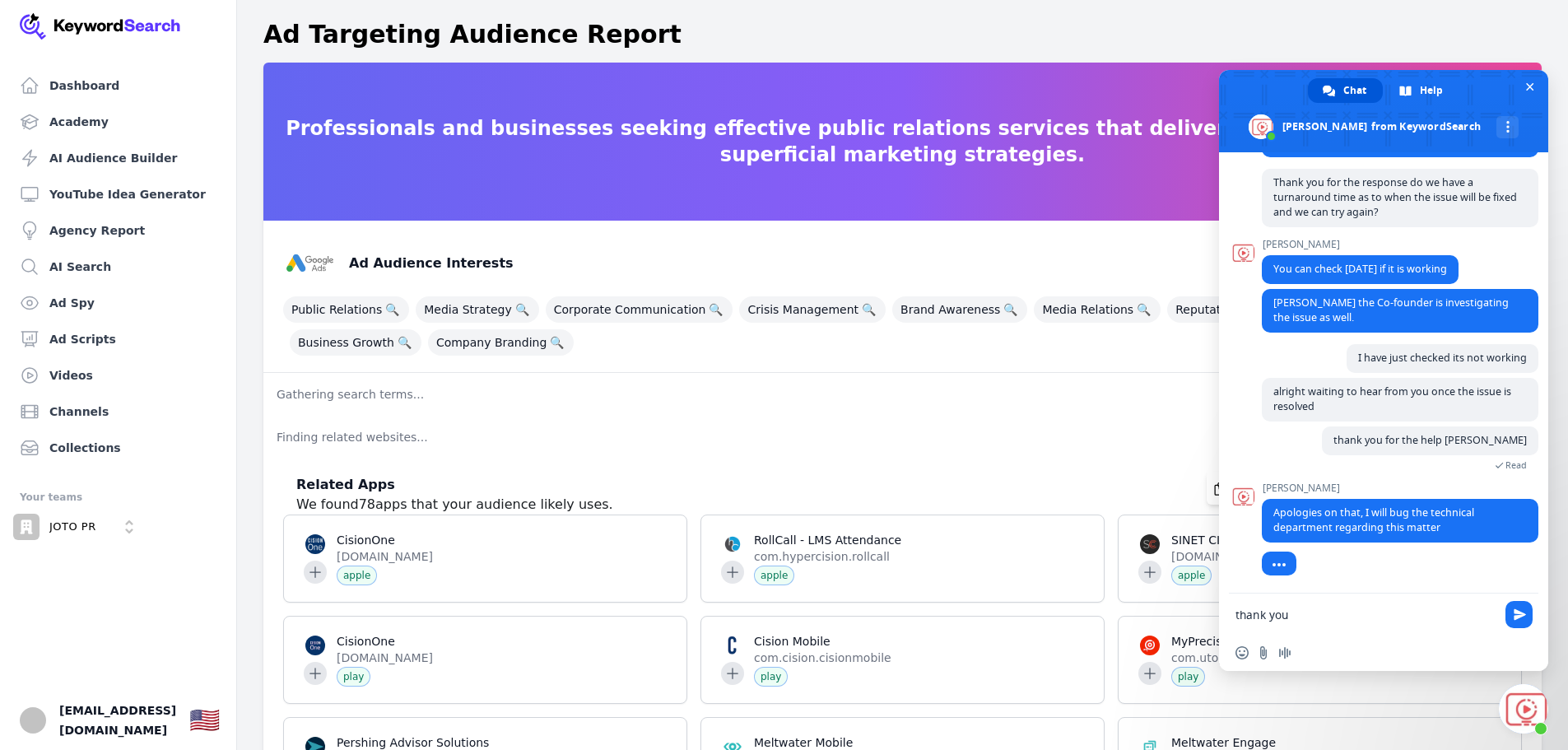
type textarea "thank you"
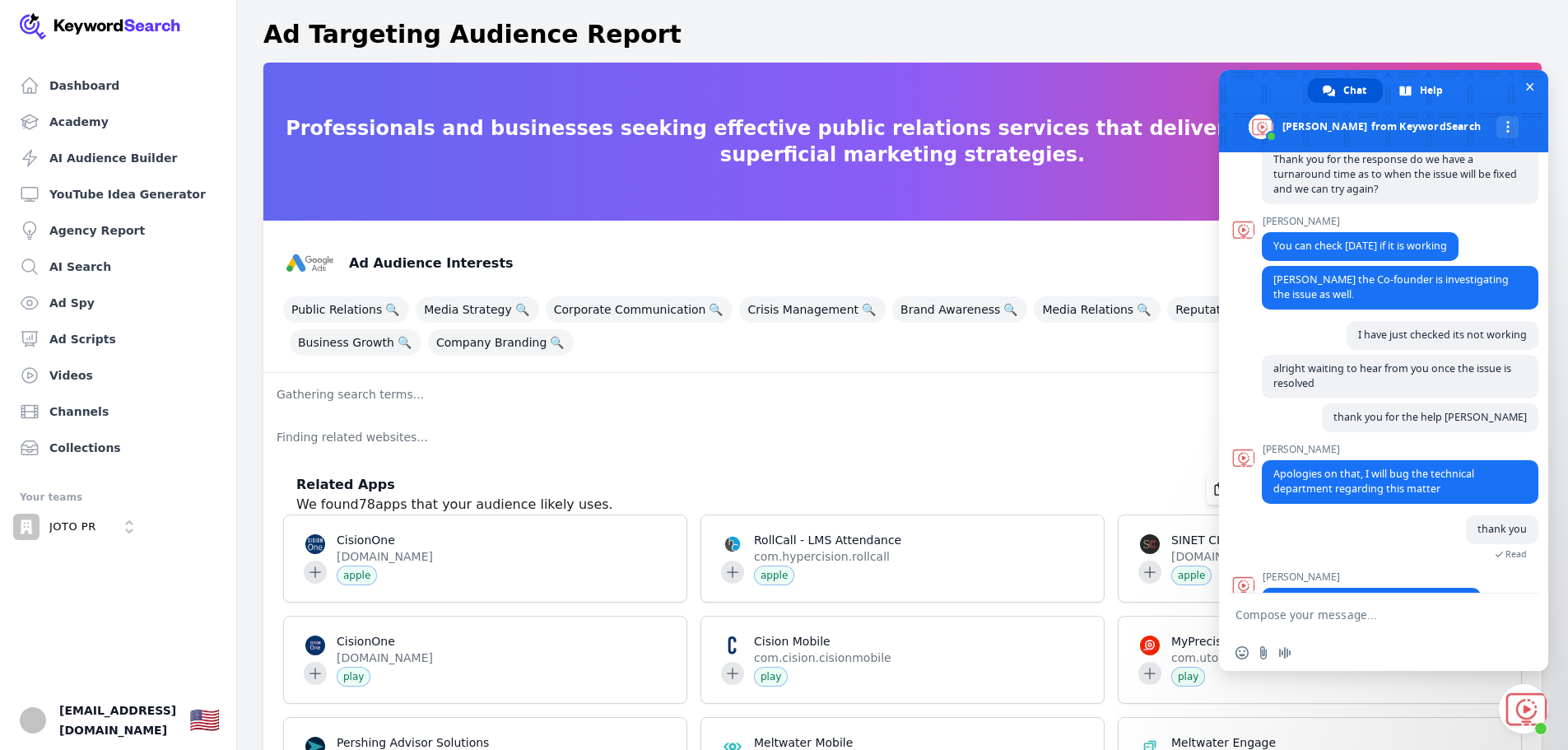
scroll to position [2254, 0]
